Goal: Transaction & Acquisition: Purchase product/service

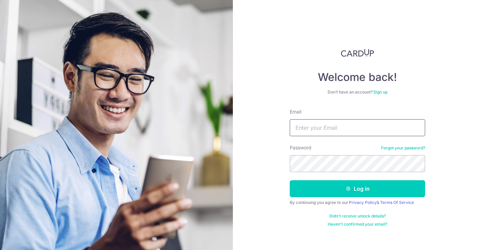
click at [329, 125] on input "Email" at bounding box center [357, 127] width 135 height 17
type input "wilson.chan@aya.yale.edu"
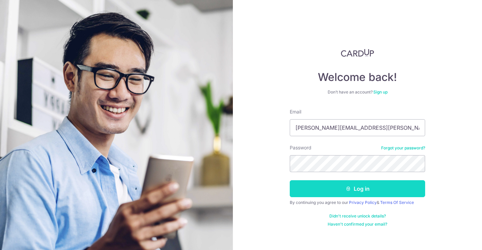
click at [364, 187] on button "Log in" at bounding box center [357, 188] width 135 height 17
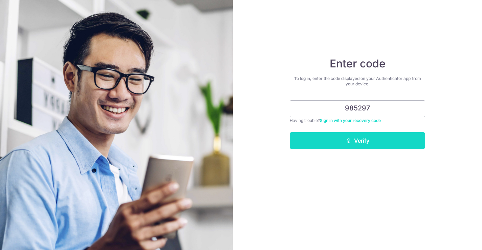
type input "985297"
click at [390, 139] on button "Verify" at bounding box center [357, 140] width 135 height 17
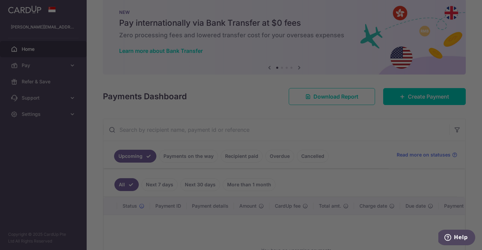
scroll to position [17, 0]
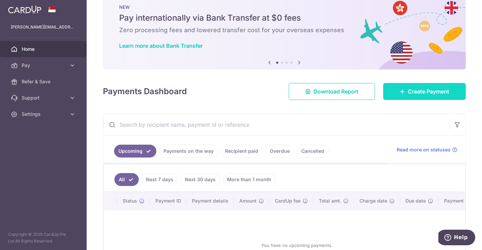
click at [425, 91] on span "Create Payment" at bounding box center [428, 91] width 41 height 8
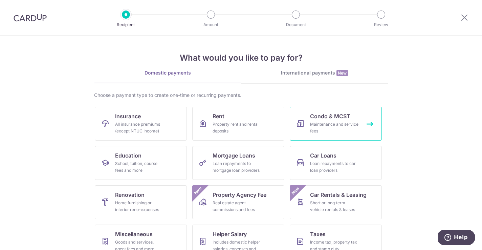
click at [328, 123] on div "Maintenance and service fees" at bounding box center [334, 128] width 49 height 14
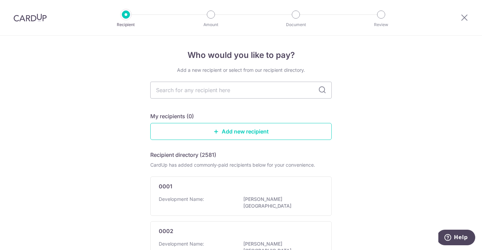
type input "E"
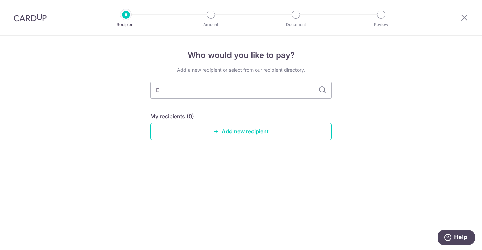
type input "ET"
type input "ESR"
click at [319, 90] on icon at bounding box center [322, 90] width 8 height 8
click at [283, 133] on link "Add new recipient" at bounding box center [240, 131] width 181 height 17
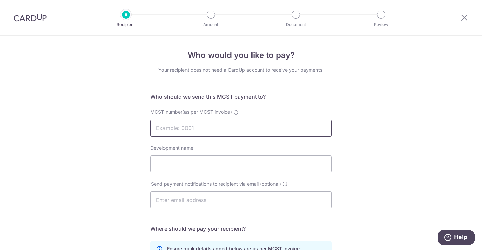
click at [252, 127] on input "MCST number(as per MCST invoice)" at bounding box center [240, 127] width 181 height 17
type input "4057"
click at [213, 162] on input "Development name" at bounding box center [240, 163] width 181 height 17
type input "Esparina Residences"
click at [200, 199] on input "text" at bounding box center [240, 199] width 181 height 17
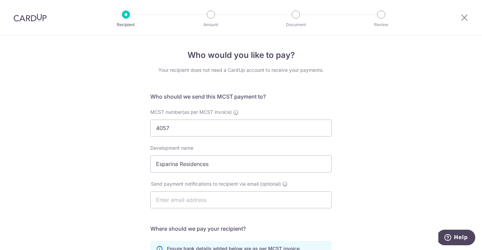
click at [331, 187] on div "Send payment notifications to recipient via email (optional)" at bounding box center [240, 194] width 181 height 28
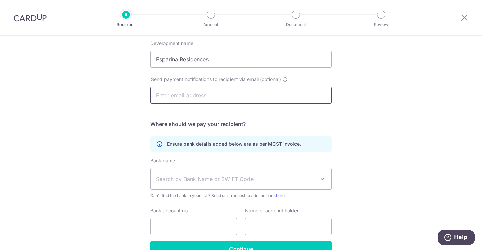
scroll to position [144, 0]
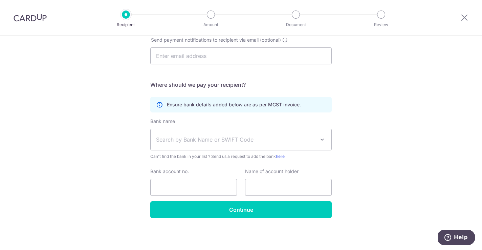
click at [261, 138] on span "Search by Bank Name or SWIFT Code" at bounding box center [235, 139] width 159 height 8
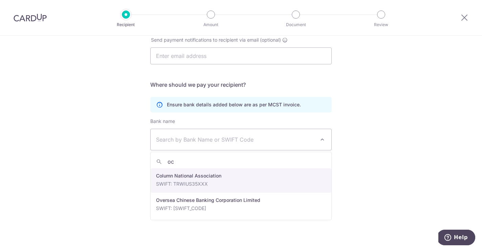
type input "ocb"
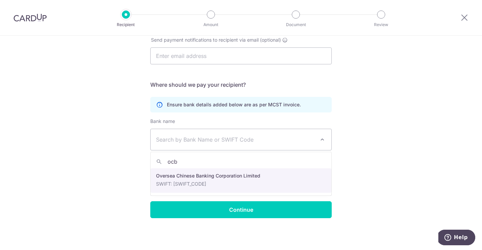
select select "12"
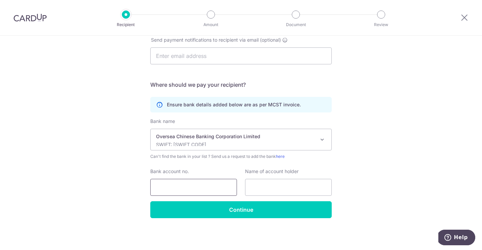
click at [197, 190] on input "Bank account no." at bounding box center [193, 187] width 87 height 17
type input "686687278001"
click at [260, 187] on input "text" at bounding box center [288, 187] width 87 height 17
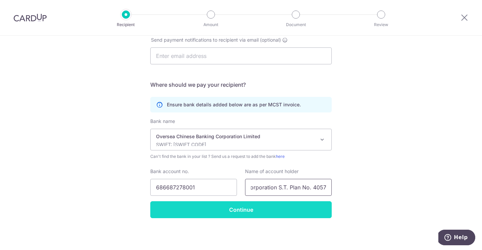
type input "Management Corporation S.T. Plan No. 4057"
click at [248, 214] on input "Continue" at bounding box center [240, 209] width 181 height 17
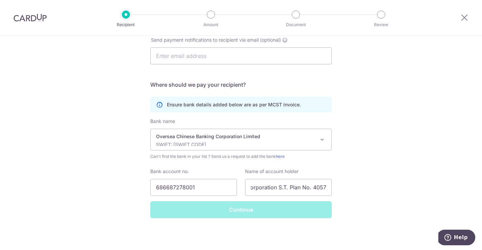
scroll to position [0, 0]
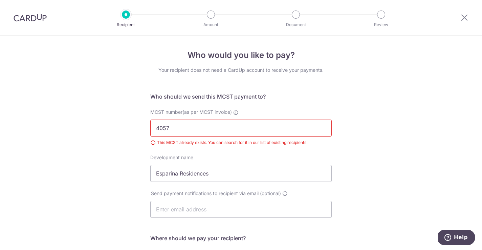
click at [266, 129] on input "4057" at bounding box center [240, 127] width 181 height 17
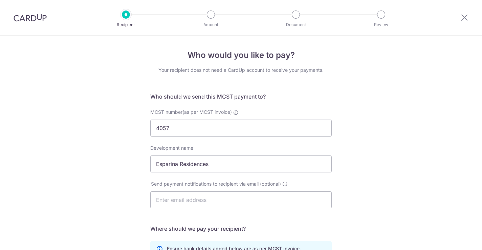
select select "12"
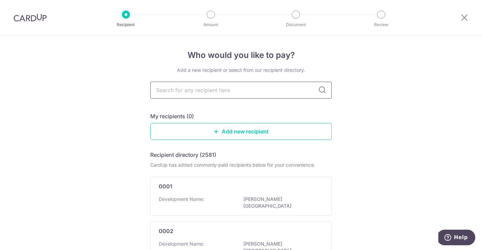
click at [178, 90] on input "text" at bounding box center [240, 90] width 181 height 17
type input "MCTST"
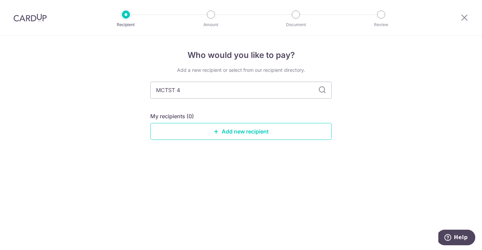
type input "MCTST 40"
type input "MCTST 4057"
click at [321, 90] on icon at bounding box center [322, 90] width 8 height 8
click at [305, 90] on input "MCTST 4057" at bounding box center [240, 90] width 181 height 17
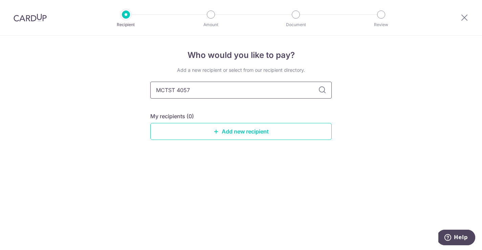
click at [171, 90] on input "MCTST 4057" at bounding box center [240, 90] width 181 height 17
type input "MCST 4057"
click at [321, 91] on icon at bounding box center [322, 90] width 8 height 8
click at [463, 20] on icon at bounding box center [464, 17] width 8 height 8
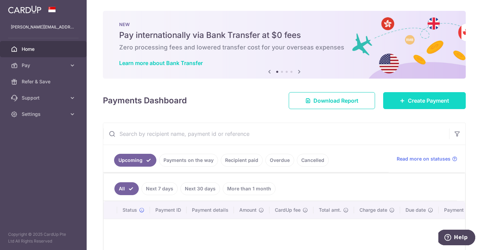
click at [424, 98] on span "Create Payment" at bounding box center [428, 100] width 41 height 8
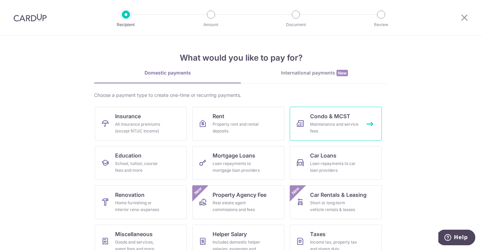
click at [315, 111] on link "Condo & MCST Maintenance and service fees" at bounding box center [336, 124] width 92 height 34
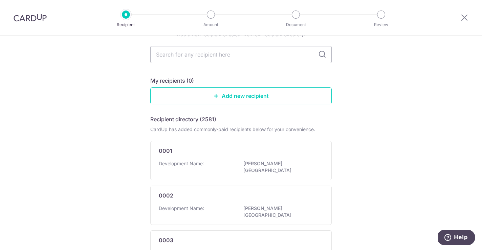
scroll to position [35, 0]
type input "4057"
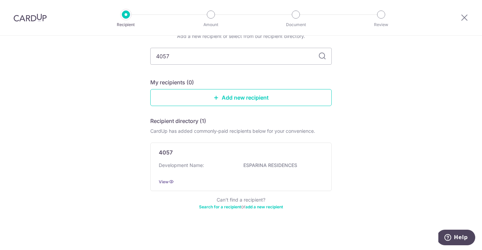
scroll to position [34, 0]
click at [324, 54] on icon at bounding box center [322, 56] width 8 height 8
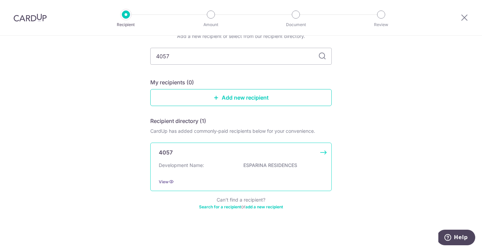
click at [178, 155] on div "4057" at bounding box center [237, 152] width 156 height 8
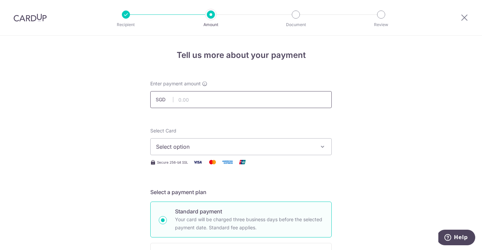
click at [232, 96] on input "text" at bounding box center [240, 99] width 181 height 17
type input "1,079.10"
click at [319, 145] on icon "button" at bounding box center [322, 146] width 7 height 7
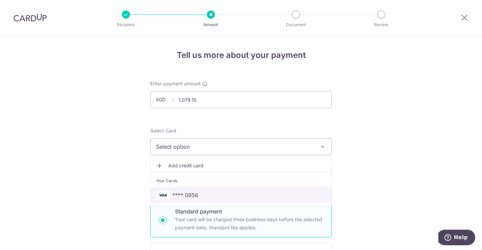
click at [258, 194] on span "**** 0956" at bounding box center [241, 195] width 170 height 8
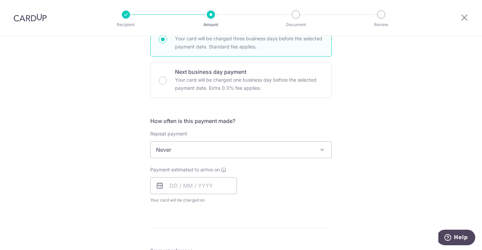
scroll to position [182, 0]
click at [171, 186] on input "text" at bounding box center [193, 184] width 87 height 17
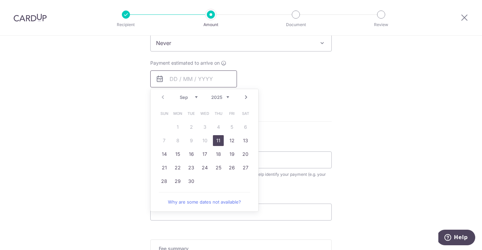
scroll to position [290, 0]
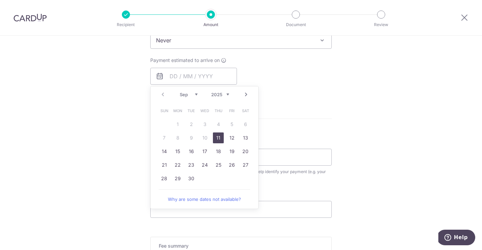
click at [216, 139] on link "11" at bounding box center [218, 137] width 11 height 11
type input "[DATE]"
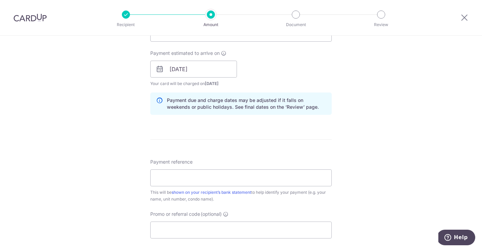
scroll to position [302, 0]
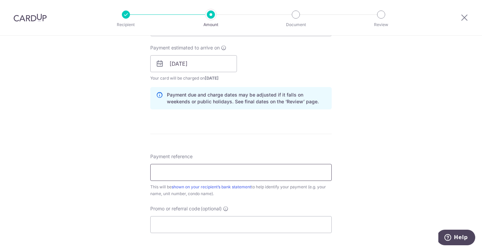
click at [227, 178] on input "Payment reference" at bounding box center [240, 172] width 181 height 17
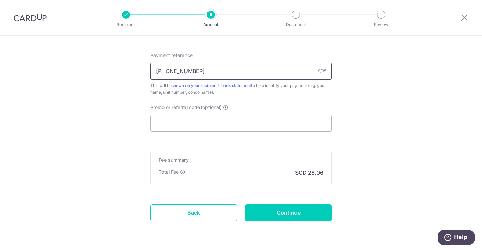
scroll to position [426, 0]
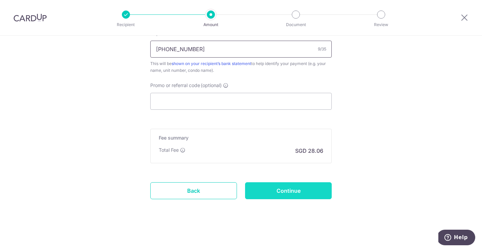
type input "[PHONE_NUMBER]"
click at [289, 185] on input "Continue" at bounding box center [288, 190] width 87 height 17
type input "Create Schedule"
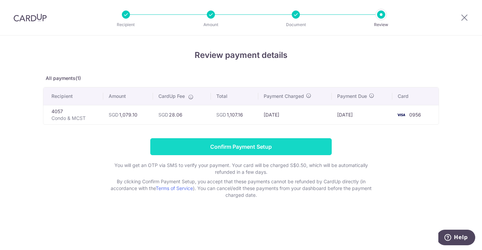
click at [265, 145] on input "Confirm Payment Setup" at bounding box center [240, 146] width 181 height 17
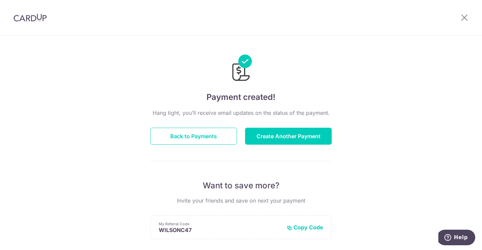
click at [467, 12] on div at bounding box center [464, 17] width 35 height 35
click at [462, 19] on icon at bounding box center [464, 17] width 8 height 8
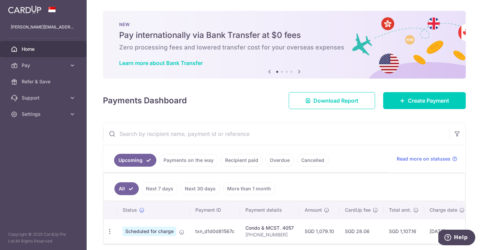
click at [47, 46] on span "Home" at bounding box center [44, 49] width 45 height 7
